Goal: Task Accomplishment & Management: Manage account settings

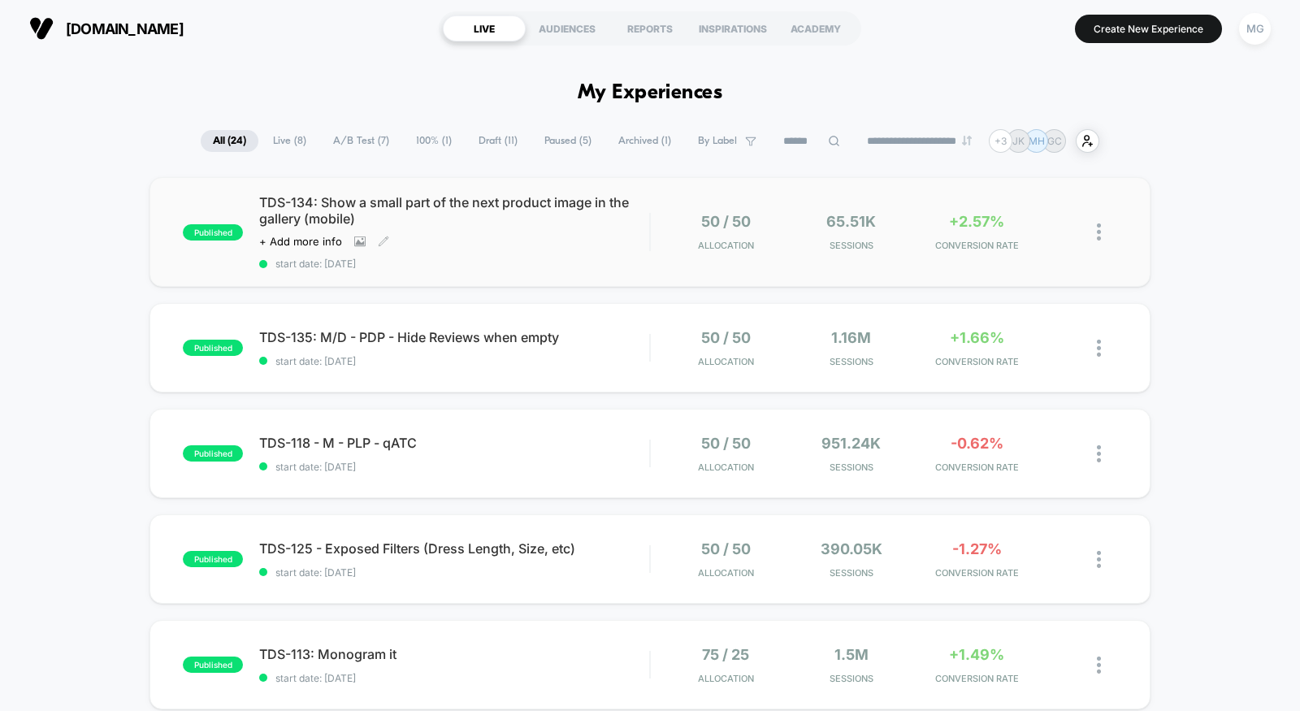
click at [496, 245] on div "Click to view images Click to edit experience details + Add more info" at bounding box center [395, 241] width 273 height 13
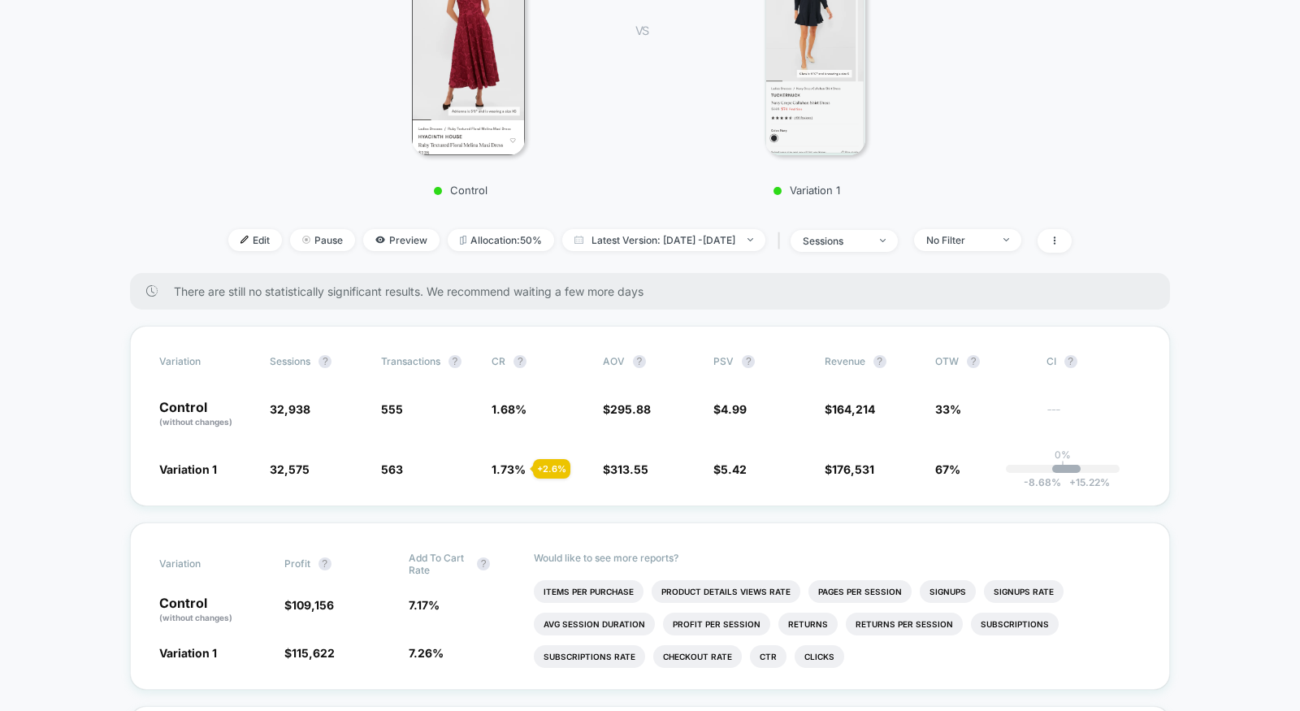
scroll to position [370, 0]
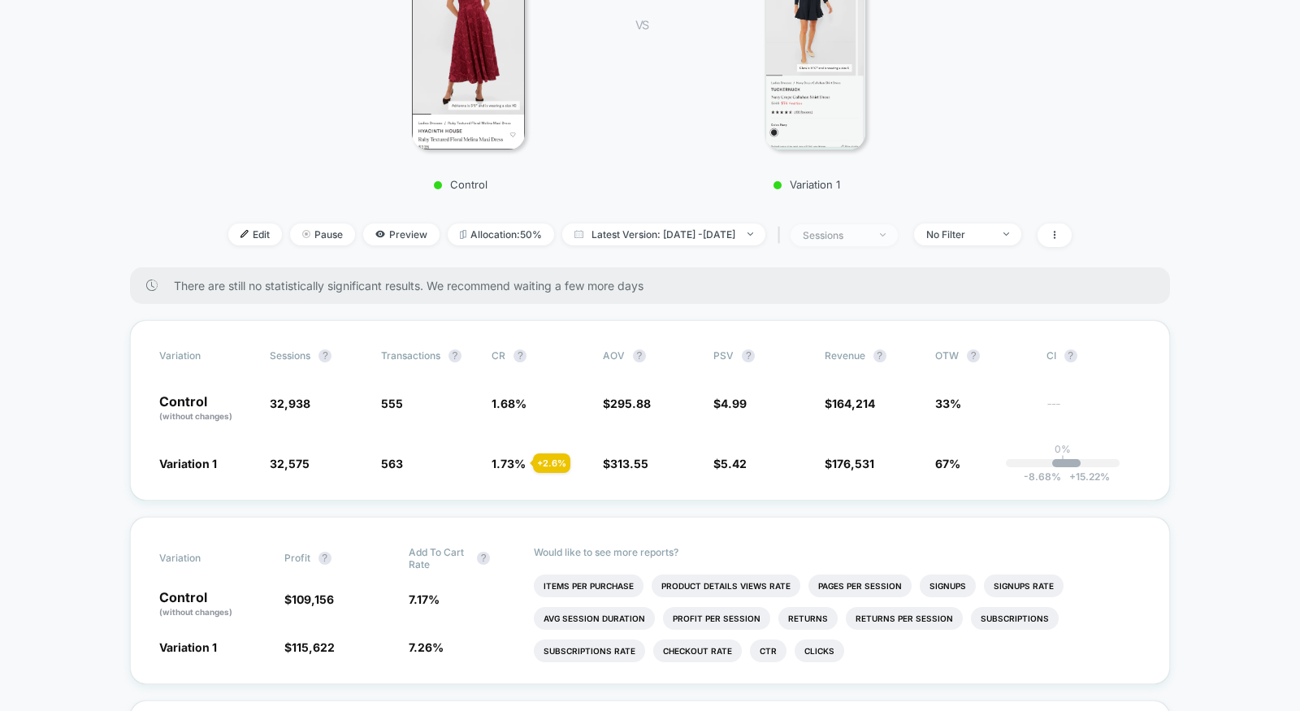
click at [898, 244] on span "sessions" at bounding box center [844, 235] width 107 height 22
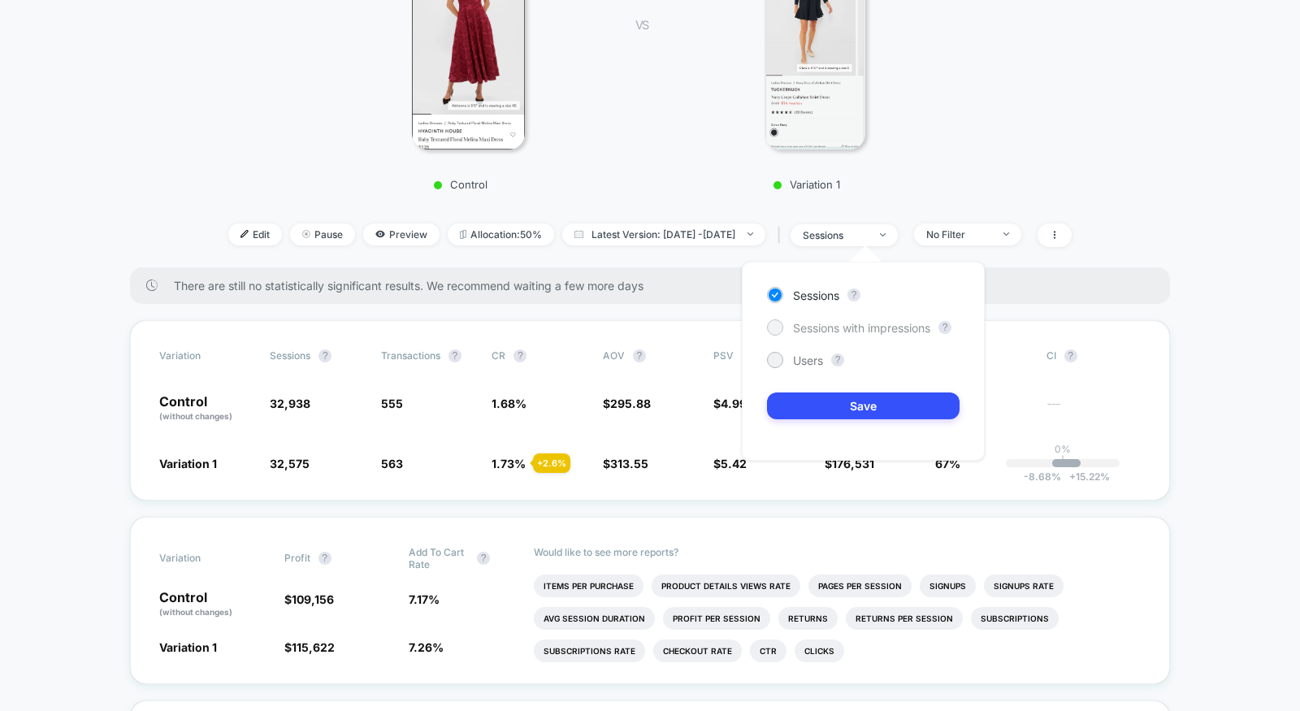
click at [874, 326] on span "Sessions with impressions" at bounding box center [861, 328] width 137 height 14
click at [867, 392] on button "Save" at bounding box center [863, 405] width 193 height 27
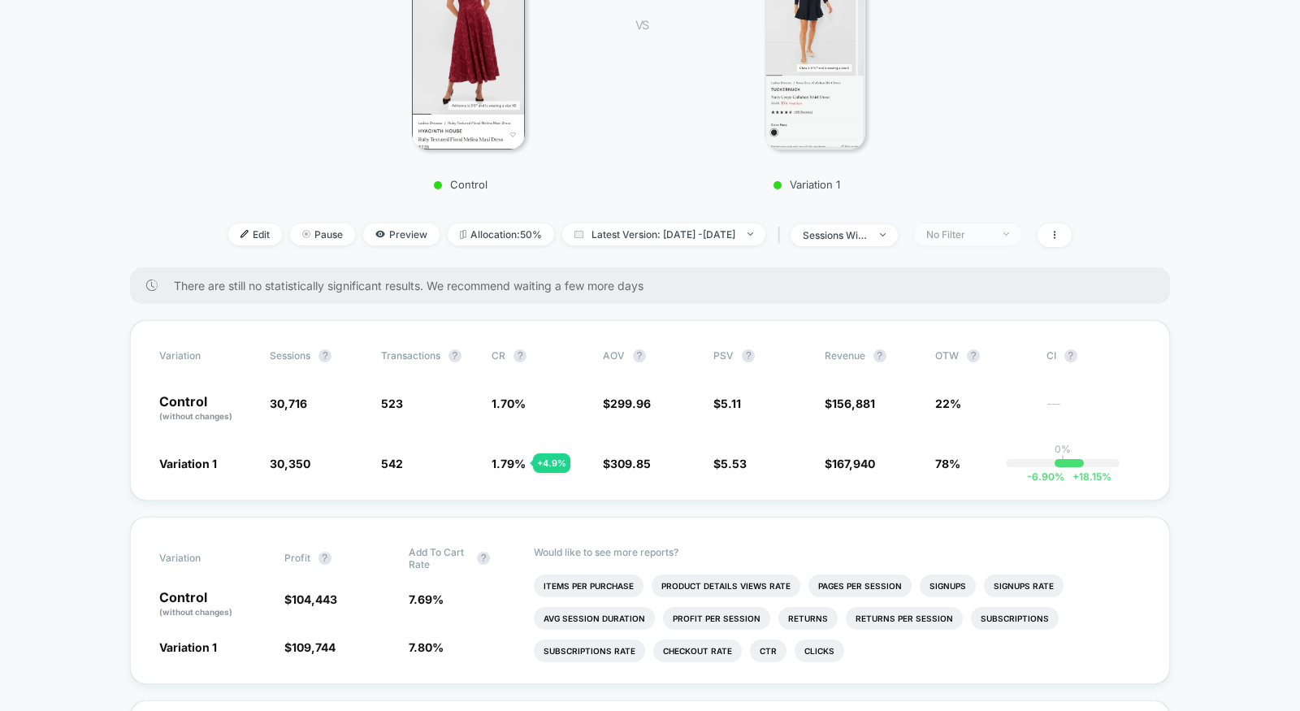
click at [1021, 223] on span "No Filter" at bounding box center [967, 234] width 107 height 22
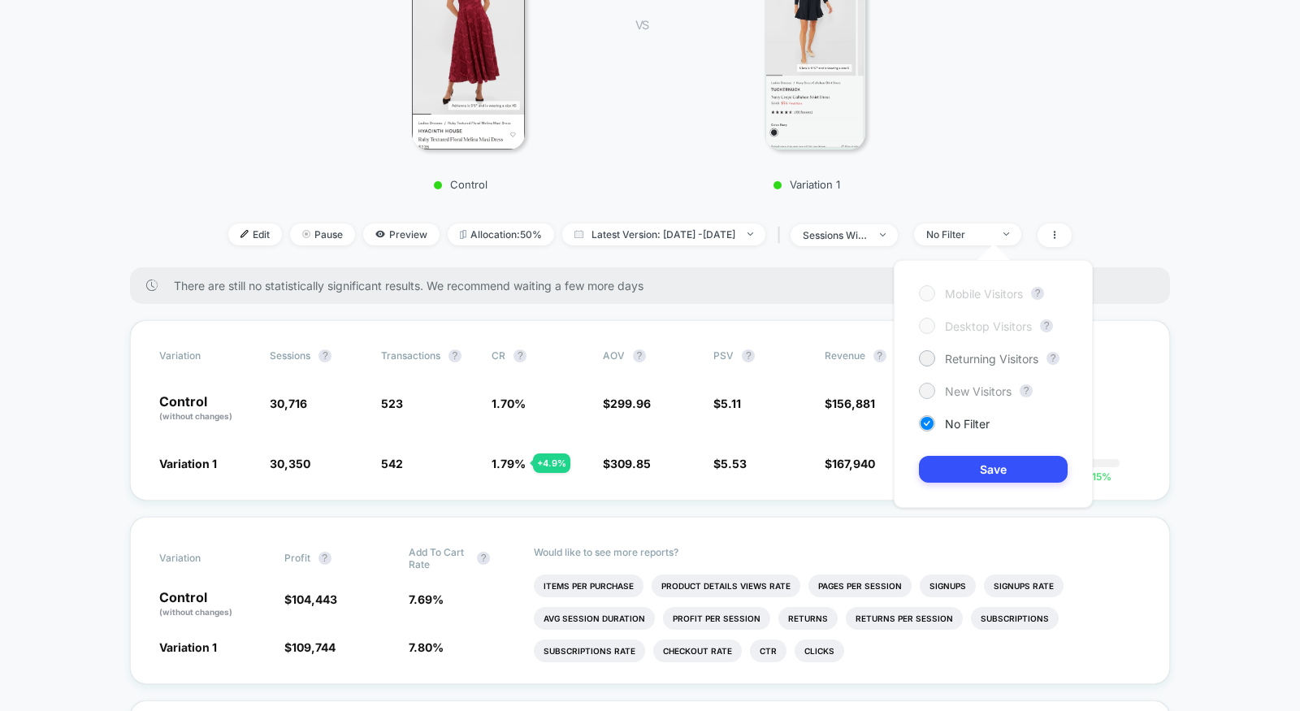
click at [973, 385] on span "New Visitors" at bounding box center [978, 391] width 67 height 14
click at [973, 462] on button "Save" at bounding box center [993, 469] width 149 height 27
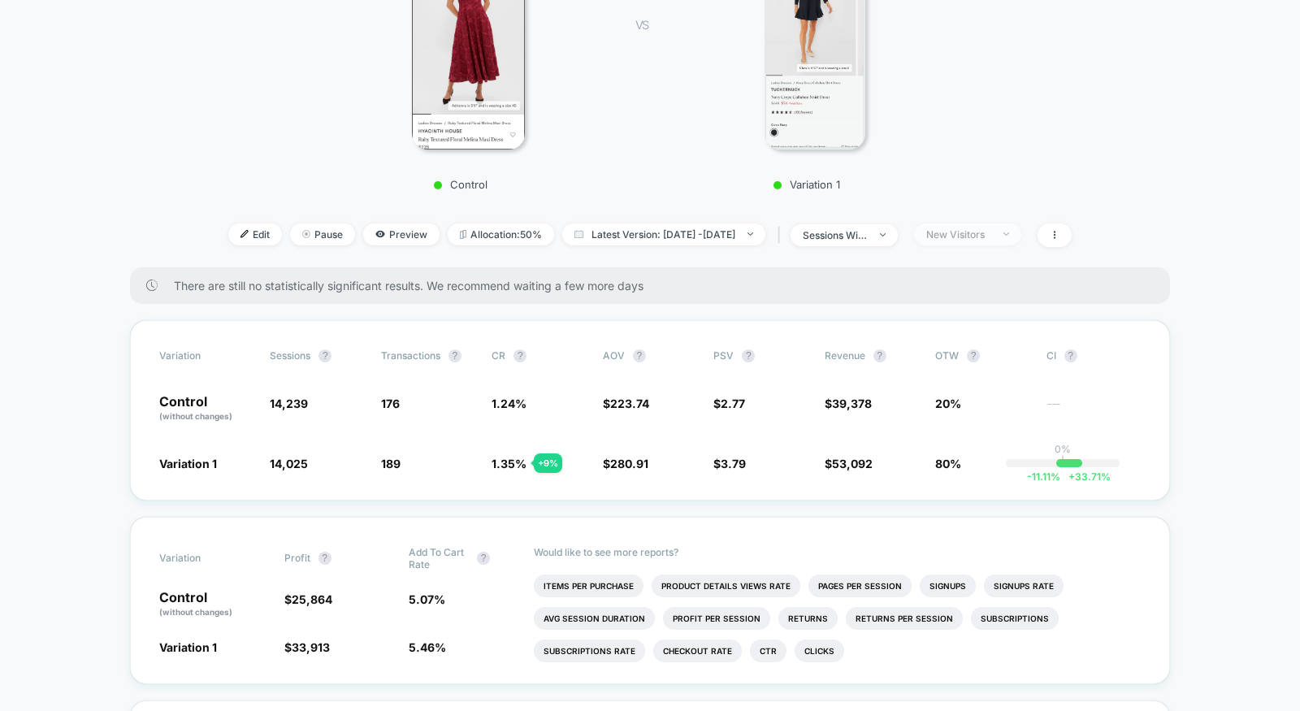
click at [991, 234] on div "New Visitors" at bounding box center [958, 234] width 65 height 12
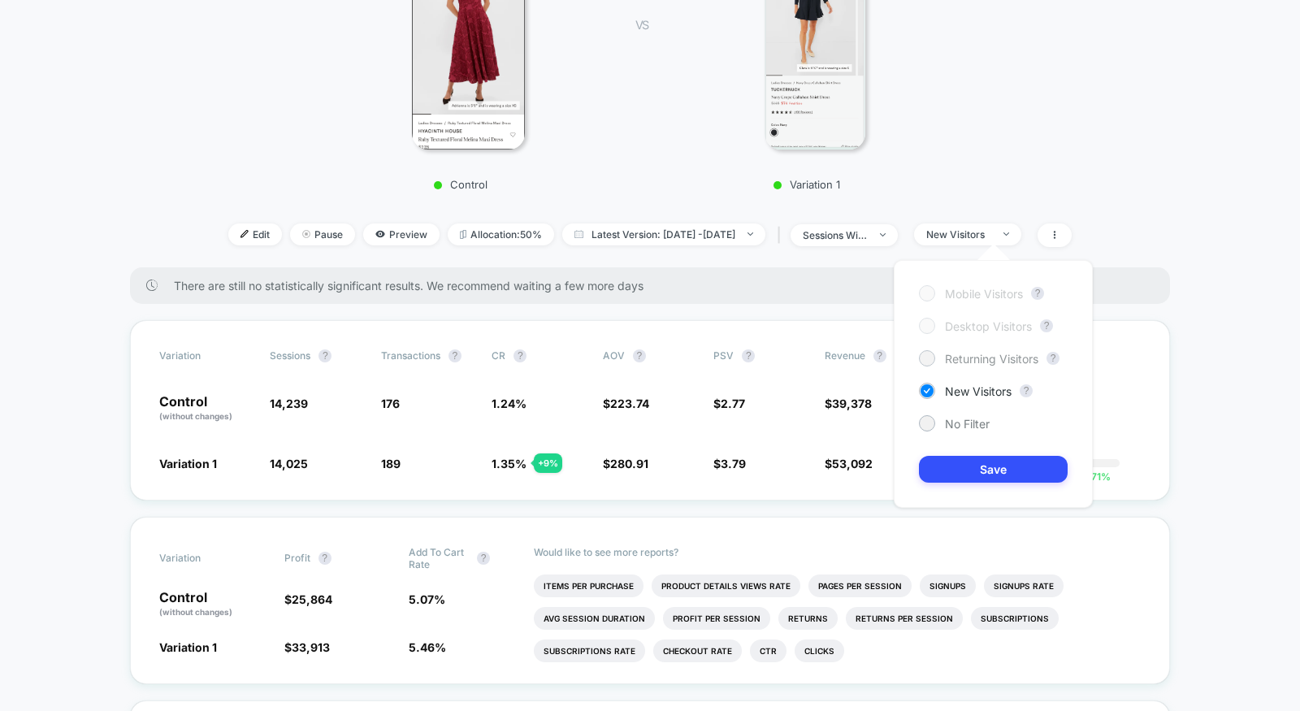
click at [968, 355] on span "Returning Visitors" at bounding box center [991, 359] width 93 height 14
click at [973, 465] on button "Save" at bounding box center [993, 469] width 149 height 27
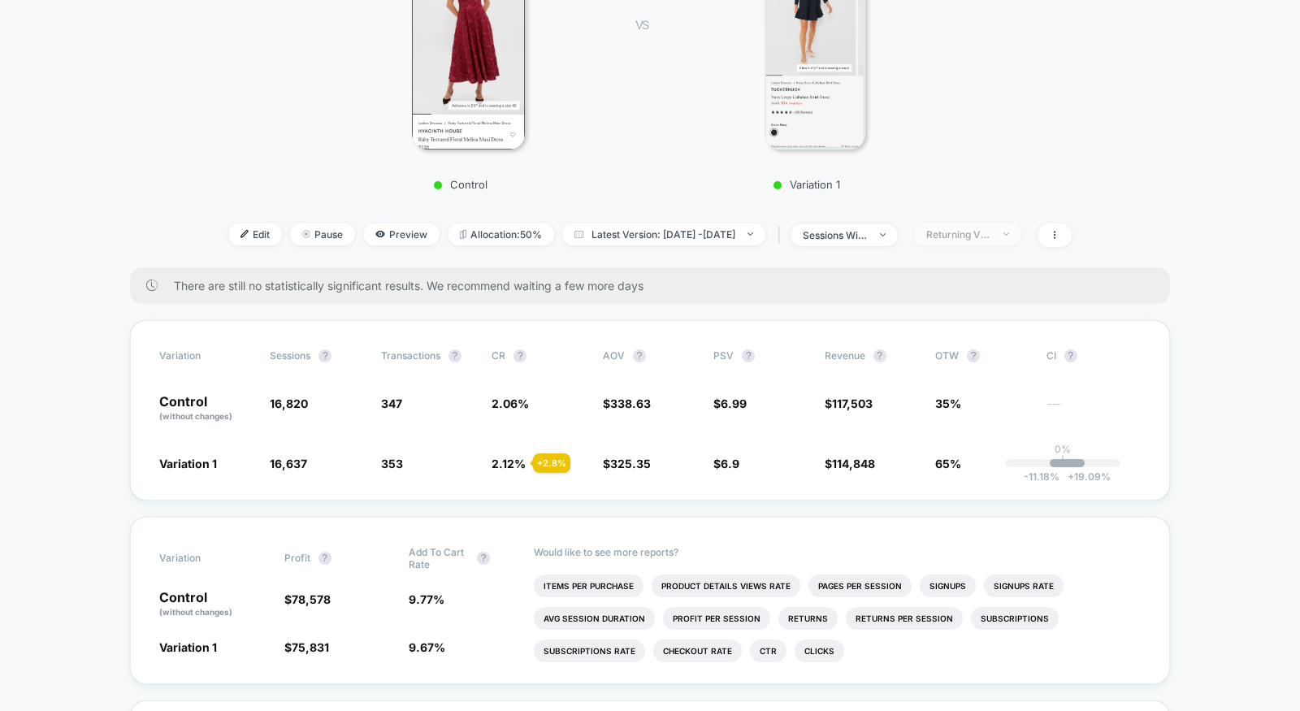
click at [1021, 227] on span "Returning Visitors" at bounding box center [967, 234] width 107 height 22
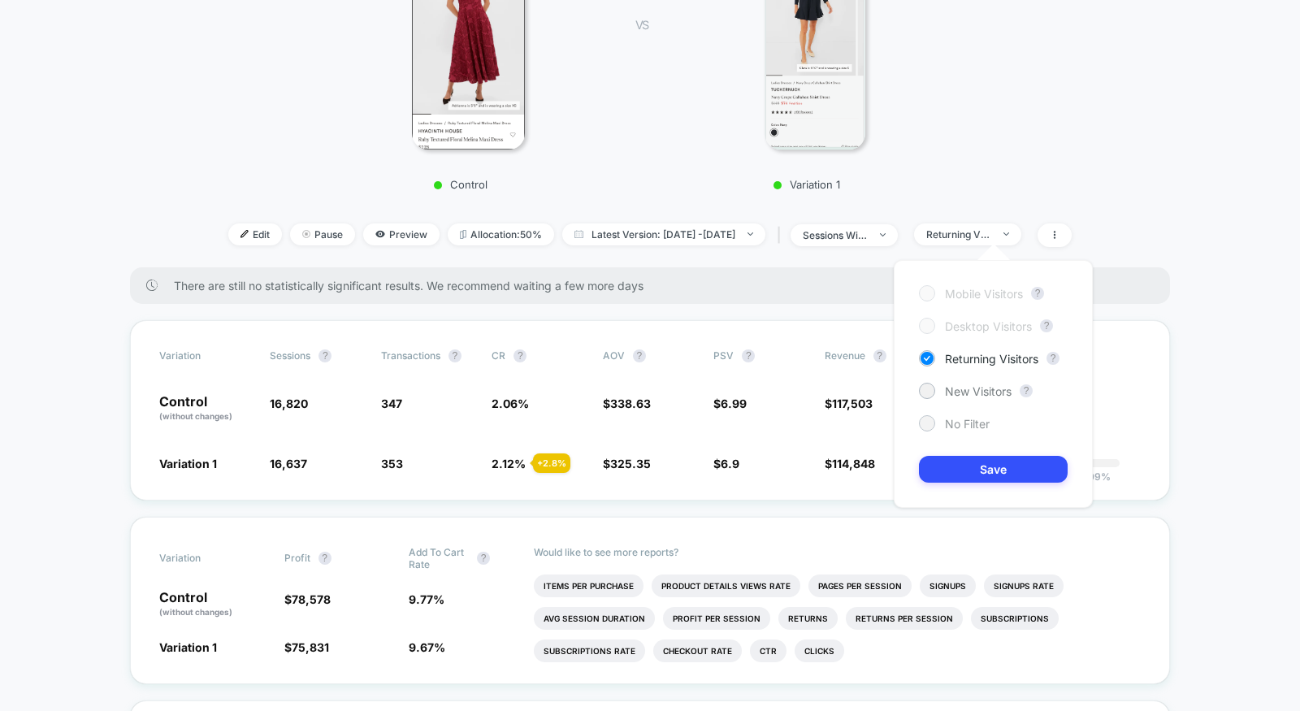
click at [972, 417] on span "No Filter" at bounding box center [967, 424] width 45 height 14
click at [972, 470] on button "Save" at bounding box center [993, 469] width 149 height 27
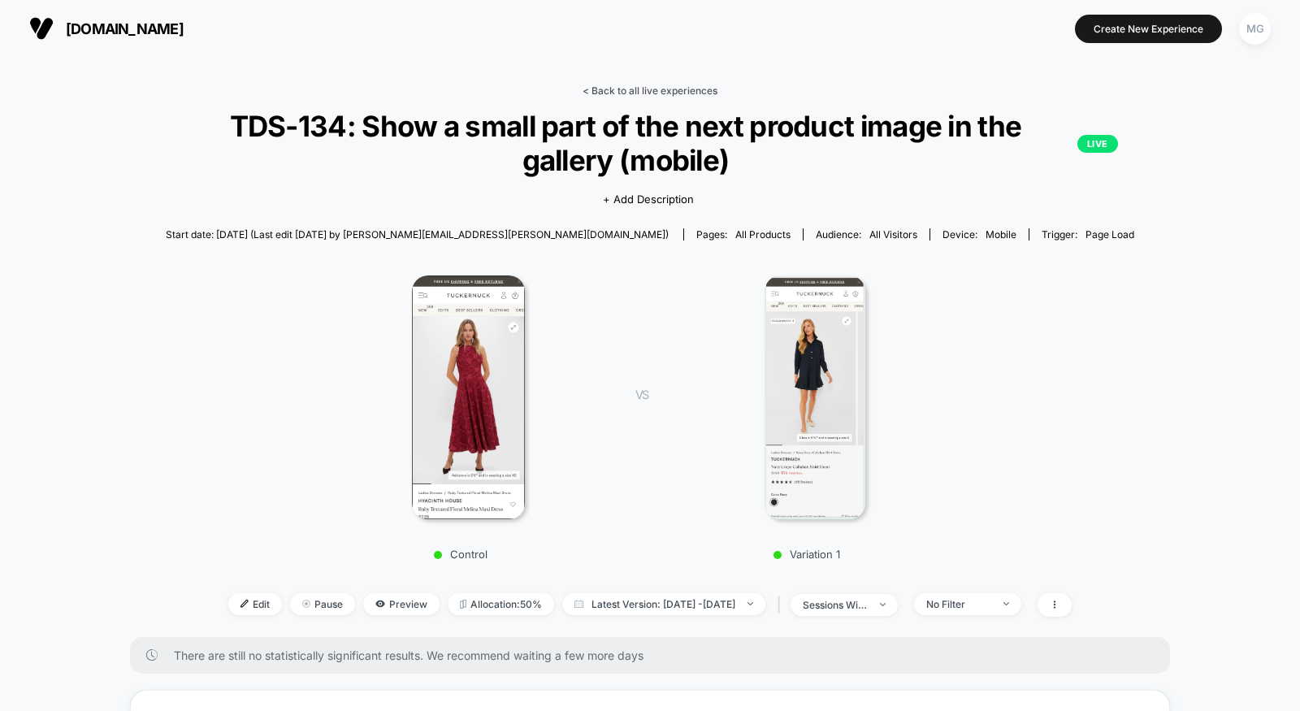
click at [680, 88] on link "< Back to all live experiences" at bounding box center [650, 91] width 135 height 12
